Goal: Navigation & Orientation: Find specific page/section

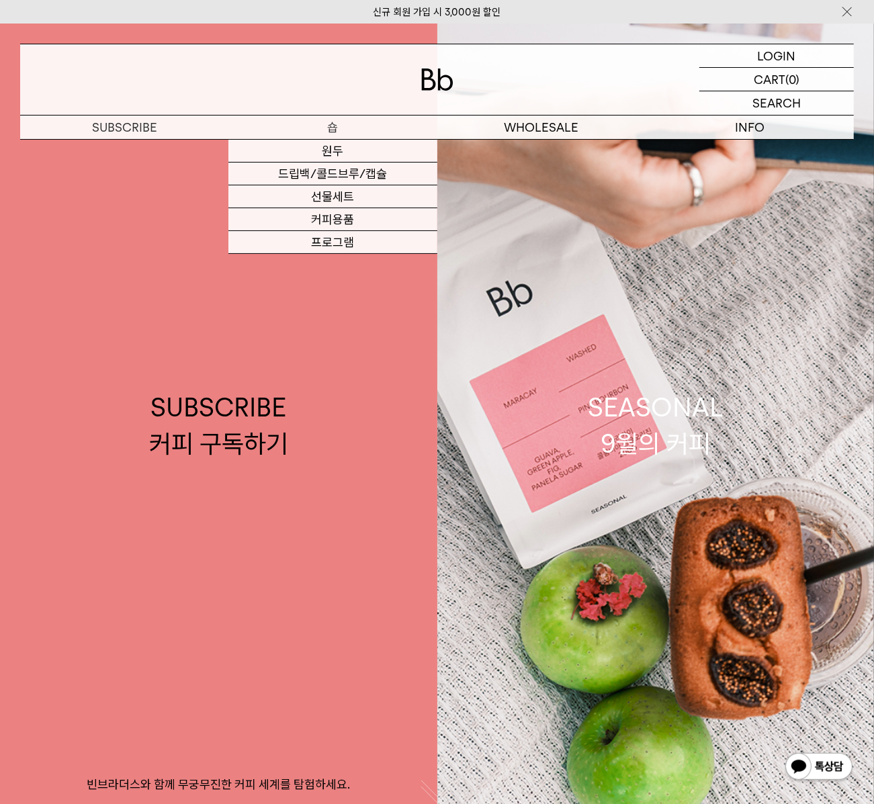
click at [338, 132] on p "숍" at bounding box center [332, 128] width 208 height 24
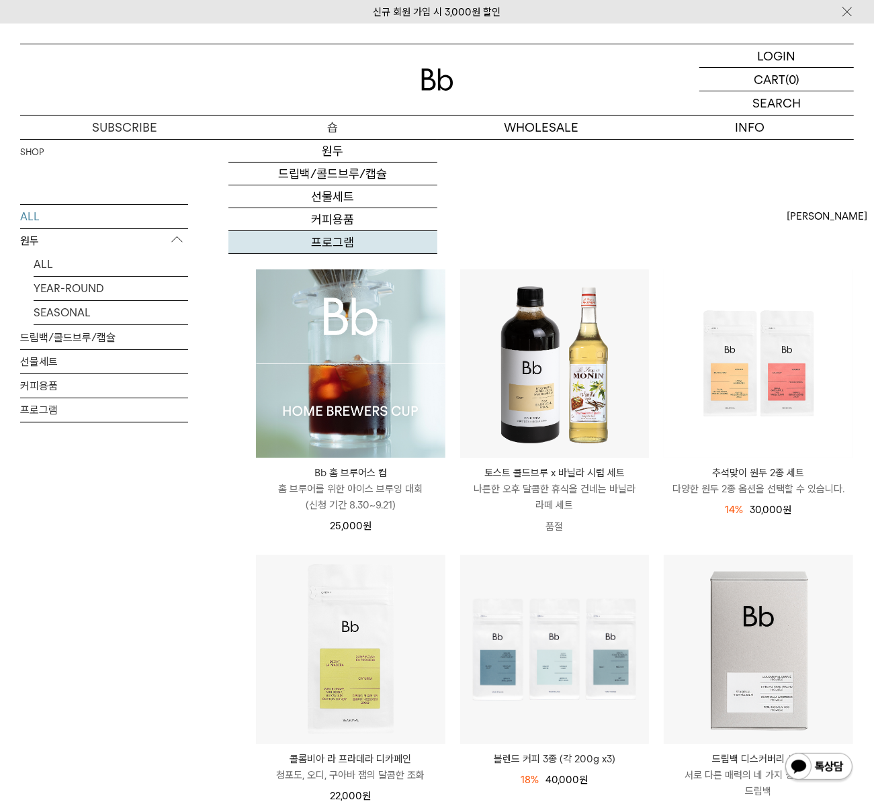
click at [328, 241] on link "프로그램" at bounding box center [332, 242] width 208 height 23
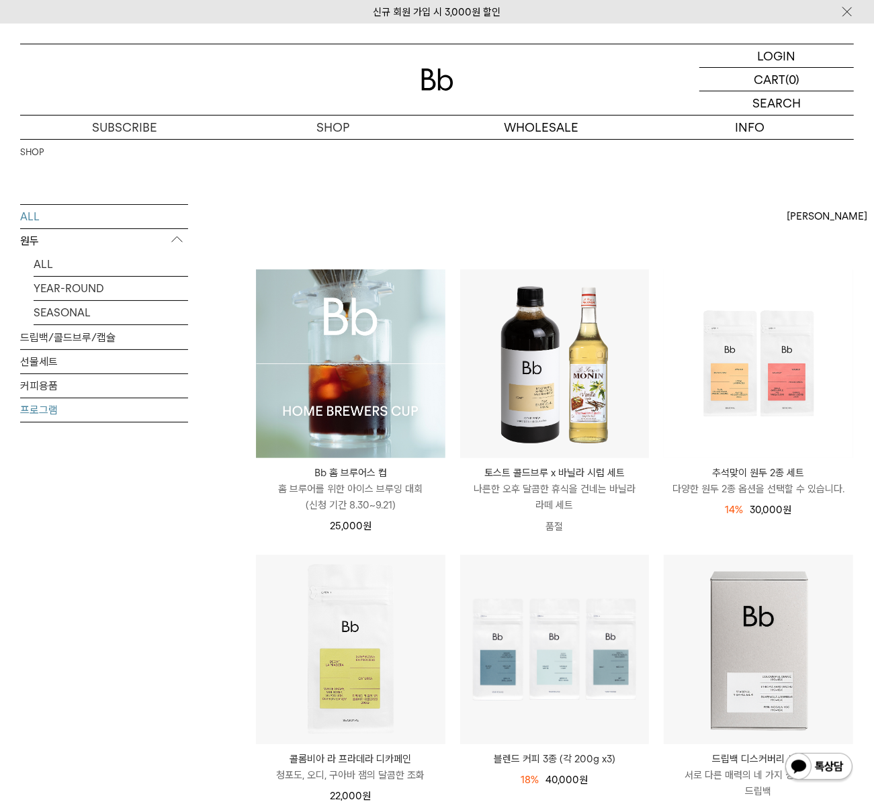
click at [56, 413] on link "프로그램" at bounding box center [104, 410] width 168 height 24
click at [421, 66] on div at bounding box center [436, 79] width 833 height 71
click at [442, 84] on img at bounding box center [437, 79] width 32 height 22
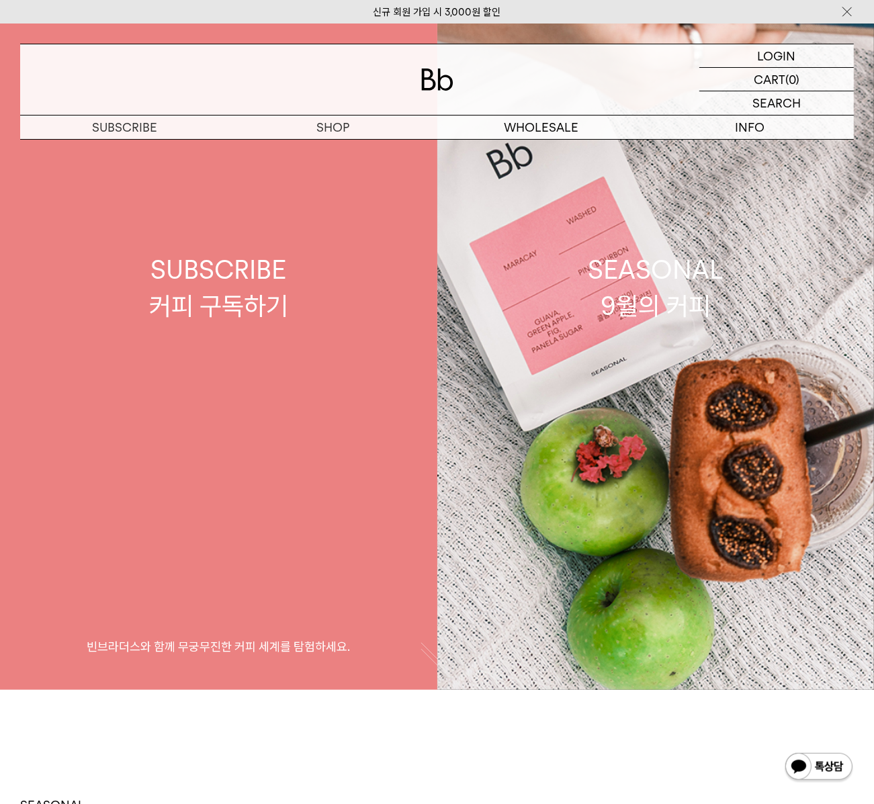
scroll to position [316, 0]
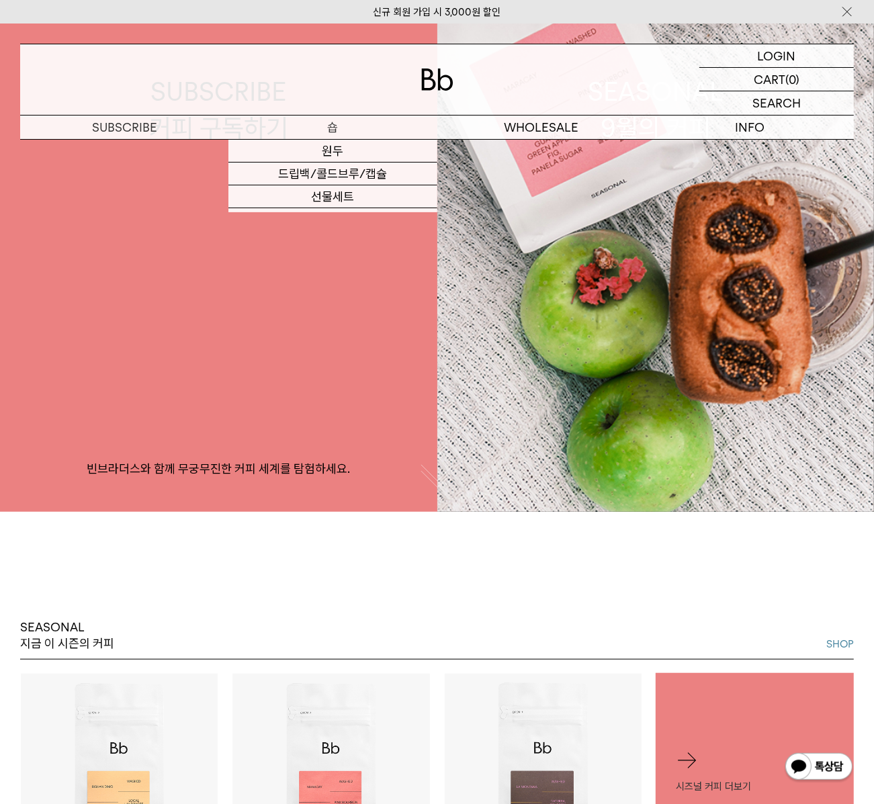
click at [318, 126] on p "숍" at bounding box center [332, 128] width 208 height 24
